Goal: Find specific page/section: Find specific page/section

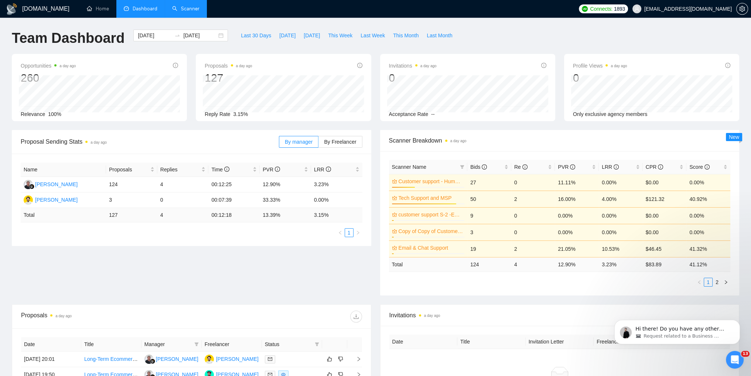
click at [182, 9] on link "Scanner" at bounding box center [185, 9] width 27 height 6
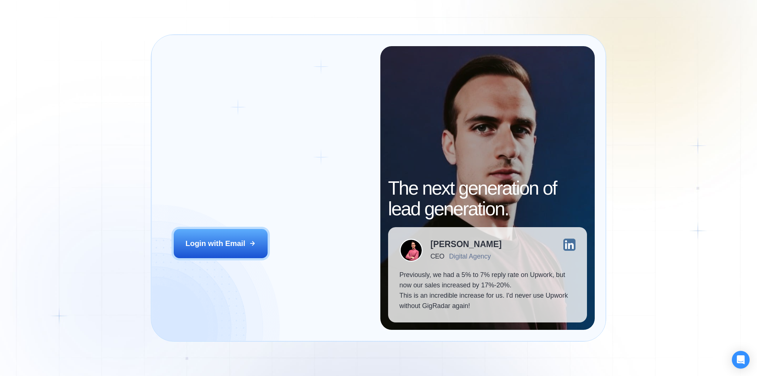
click at [236, 247] on div "Login with Email" at bounding box center [216, 243] width 60 height 10
